Goal: Task Accomplishment & Management: Use online tool/utility

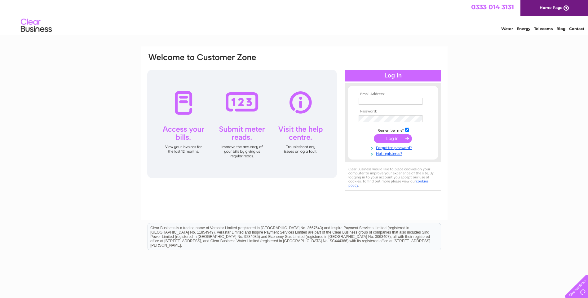
type input "haulage@hycross2000.co.uk"
click at [386, 140] on input "submit" at bounding box center [393, 138] width 38 height 9
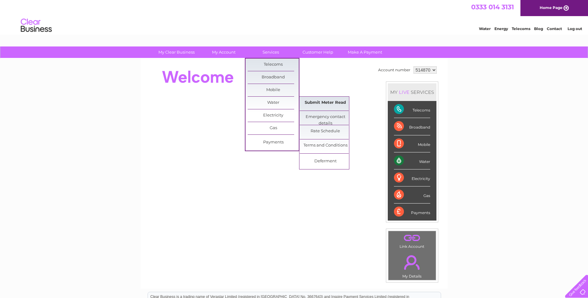
click at [324, 102] on link "Submit Meter Read" at bounding box center [325, 103] width 51 height 12
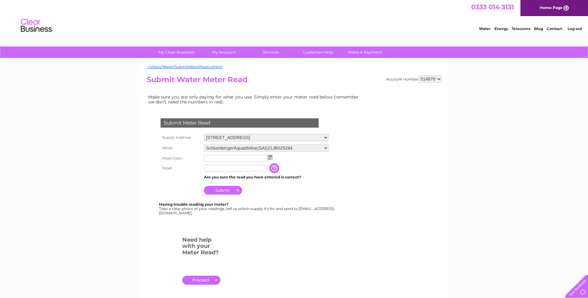
click at [270, 157] on img at bounding box center [270, 157] width 5 height 5
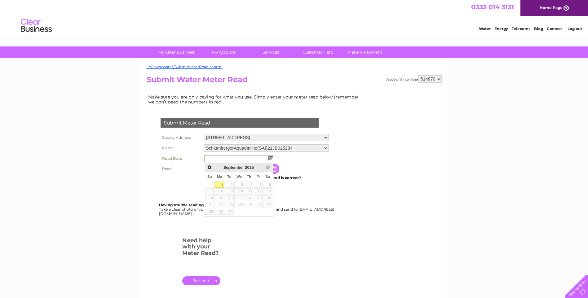
click at [224, 188] on link "1" at bounding box center [219, 185] width 10 height 6
type input "2025/09/01"
click at [214, 169] on input "text" at bounding box center [236, 168] width 64 height 7
click at [229, 191] on input "Submit" at bounding box center [223, 190] width 38 height 9
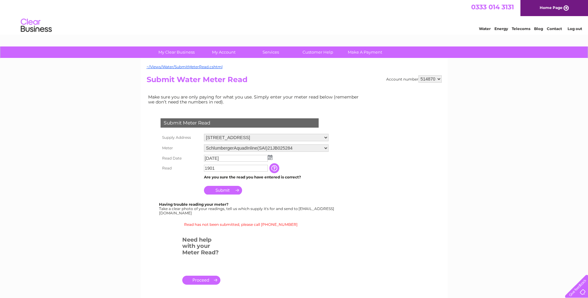
click at [220, 168] on input "1901" at bounding box center [236, 168] width 64 height 7
click at [222, 190] on input "Submit" at bounding box center [223, 191] width 38 height 9
click at [280, 167] on input "button" at bounding box center [274, 168] width 11 height 10
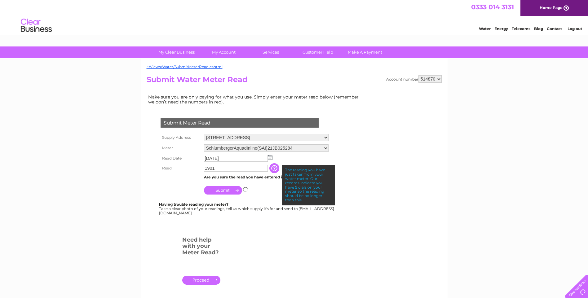
click at [205, 169] on input "1901" at bounding box center [236, 168] width 64 height 7
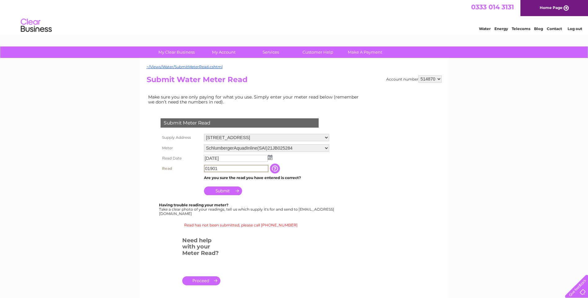
type input "01901"
click at [224, 189] on input "Submit" at bounding box center [223, 190] width 38 height 9
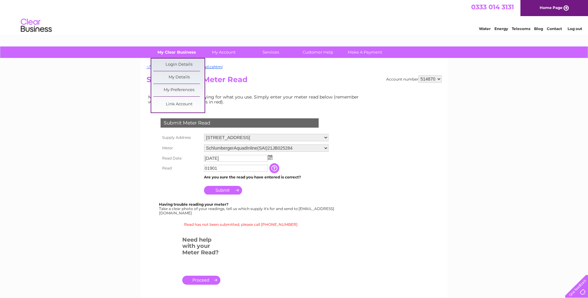
click at [167, 50] on link "My Clear Business" at bounding box center [176, 51] width 51 height 11
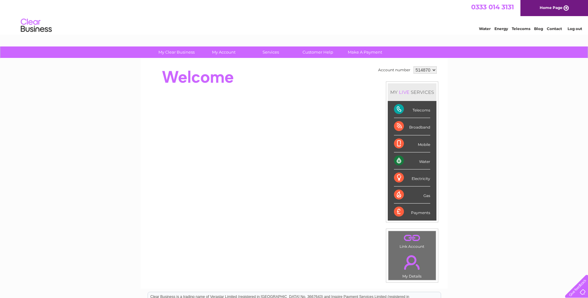
click at [414, 160] on div "Water" at bounding box center [412, 160] width 36 height 17
click at [425, 161] on div "Water" at bounding box center [412, 160] width 36 height 17
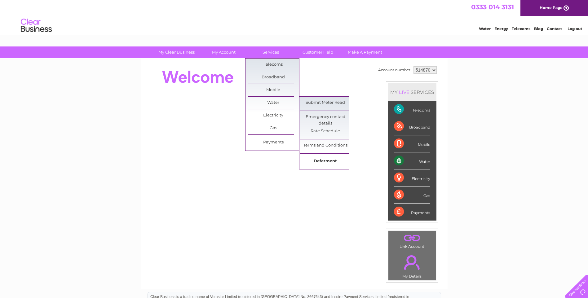
click at [328, 160] on link "Deferment" at bounding box center [325, 161] width 51 height 12
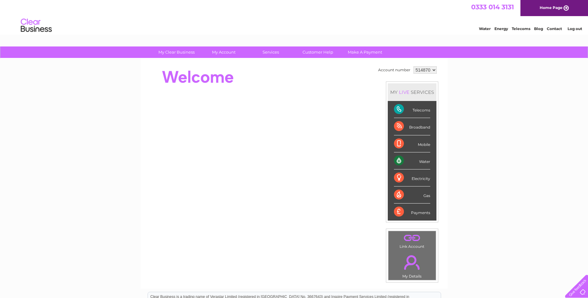
click at [409, 158] on div "Water" at bounding box center [412, 160] width 36 height 17
click at [331, 51] on link "Customer Help" at bounding box center [317, 51] width 51 height 11
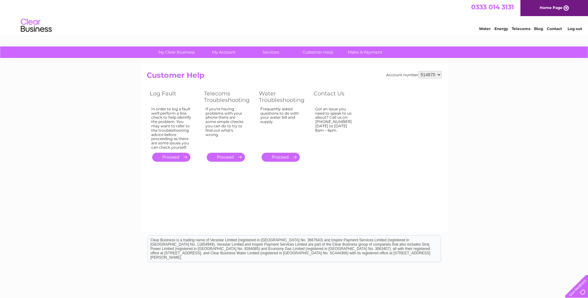
click at [290, 158] on link "." at bounding box center [281, 157] width 38 height 9
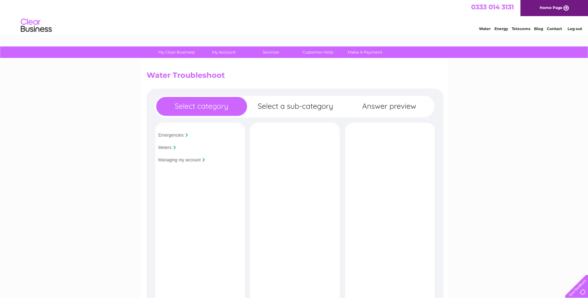
click at [171, 148] on input "Meters" at bounding box center [164, 147] width 13 height 5
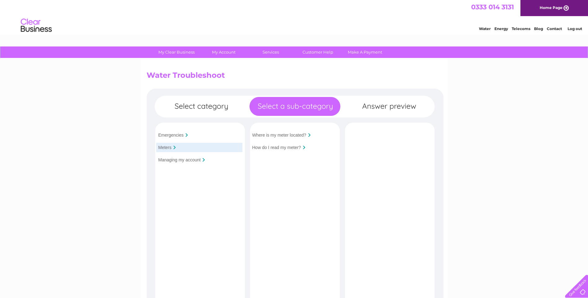
click at [284, 135] on input "Where is my meter located?" at bounding box center [279, 135] width 54 height 5
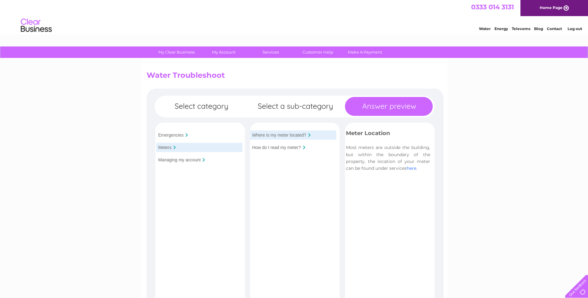
click at [414, 168] on link "here" at bounding box center [412, 168] width 10 height 6
